Goal: Find specific page/section: Find specific page/section

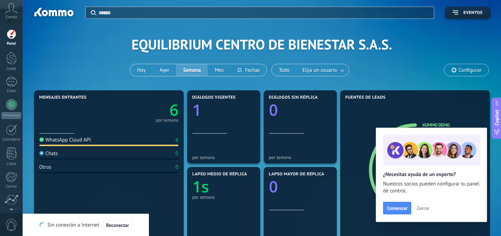
click at [423, 207] on span "Cerrar" at bounding box center [423, 207] width 13 height 5
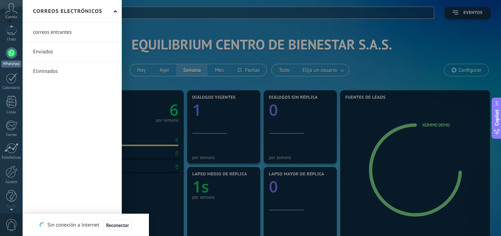
scroll to position [54, 0]
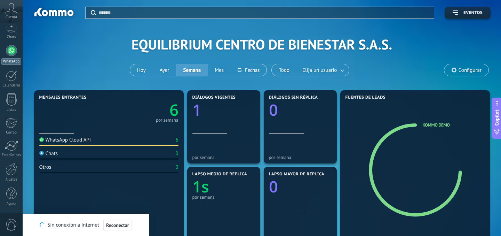
click at [14, 59] on div "WhatsApp" at bounding box center [11, 61] width 20 height 7
